Goal: Transaction & Acquisition: Purchase product/service

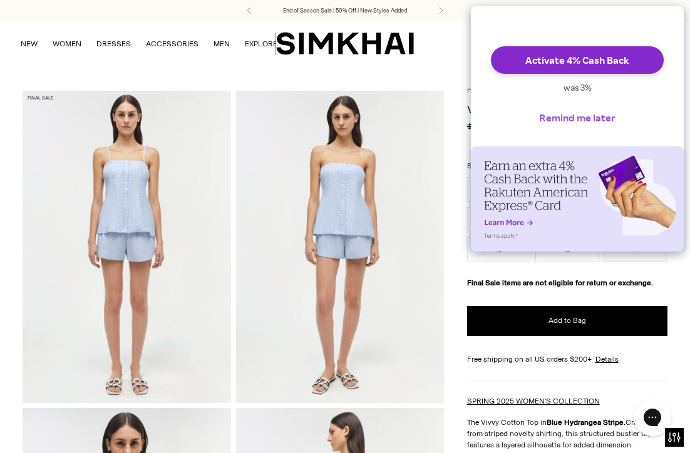
click at [585, 132] on button "Remind me later" at bounding box center [577, 118] width 96 height 28
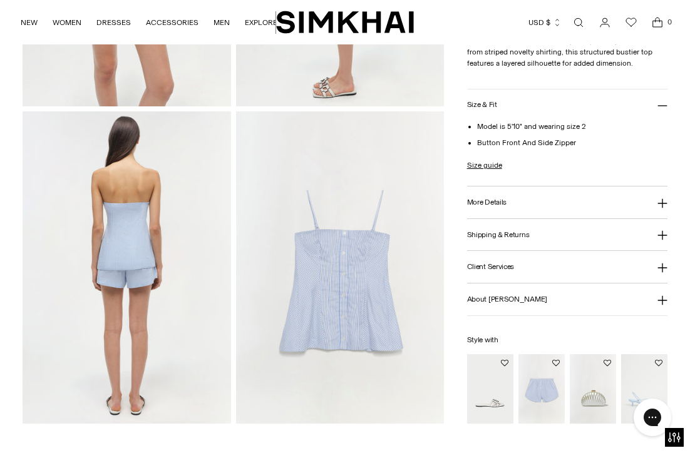
scroll to position [656, 0]
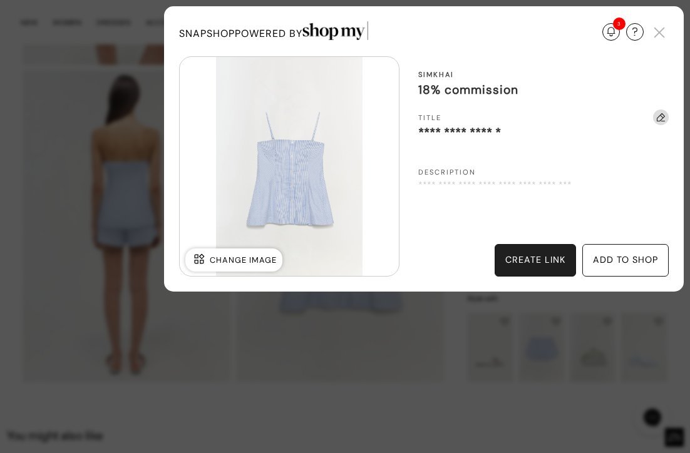
click at [625, 262] on div "add to shop" at bounding box center [625, 261] width 65 height 14
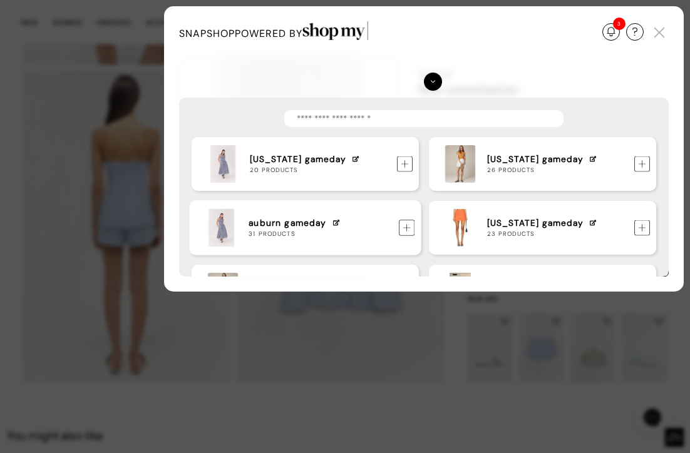
click at [405, 232] on img at bounding box center [407, 228] width 16 height 16
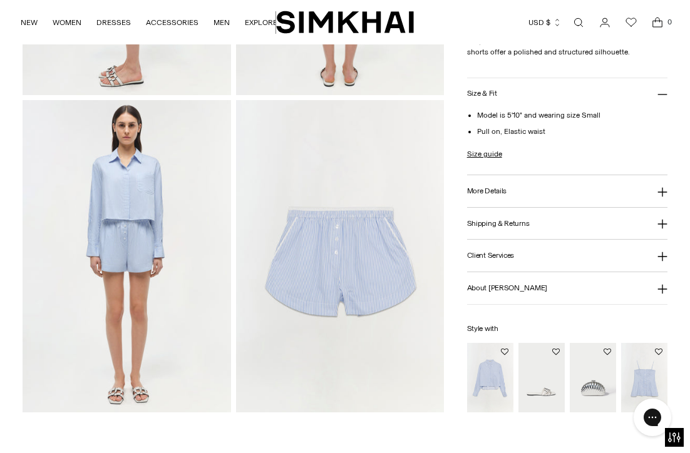
scroll to position [645, 0]
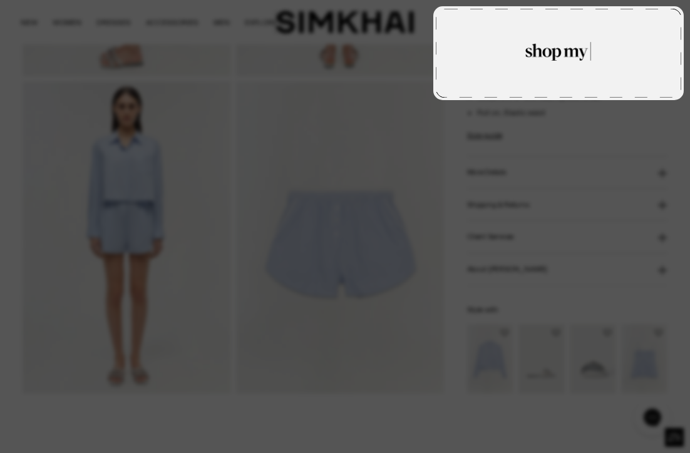
type textarea "**********"
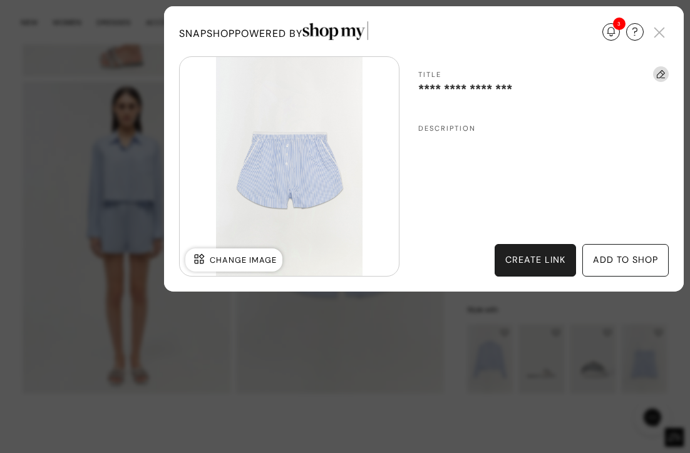
click at [634, 262] on div "add to shop" at bounding box center [625, 261] width 65 height 14
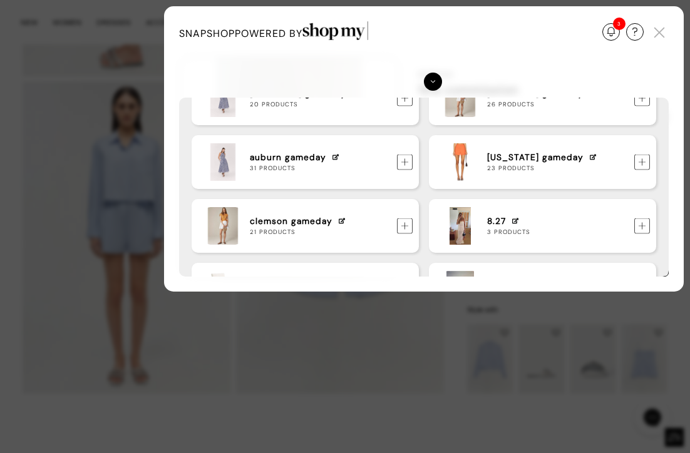
scroll to position [88, 0]
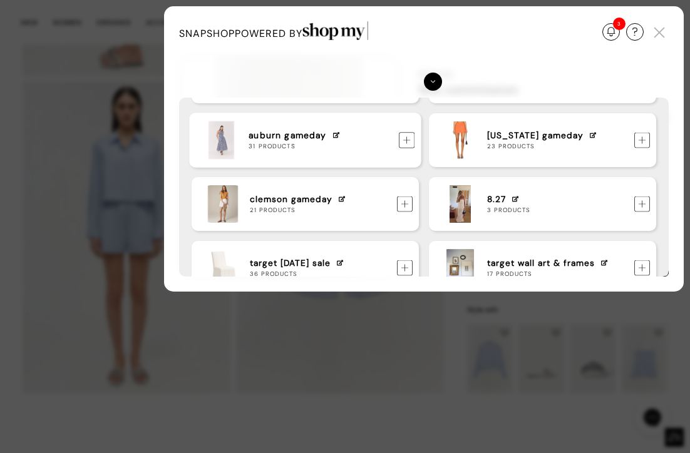
click at [403, 140] on img at bounding box center [407, 141] width 16 height 16
